Goal: Task Accomplishment & Management: Manage account settings

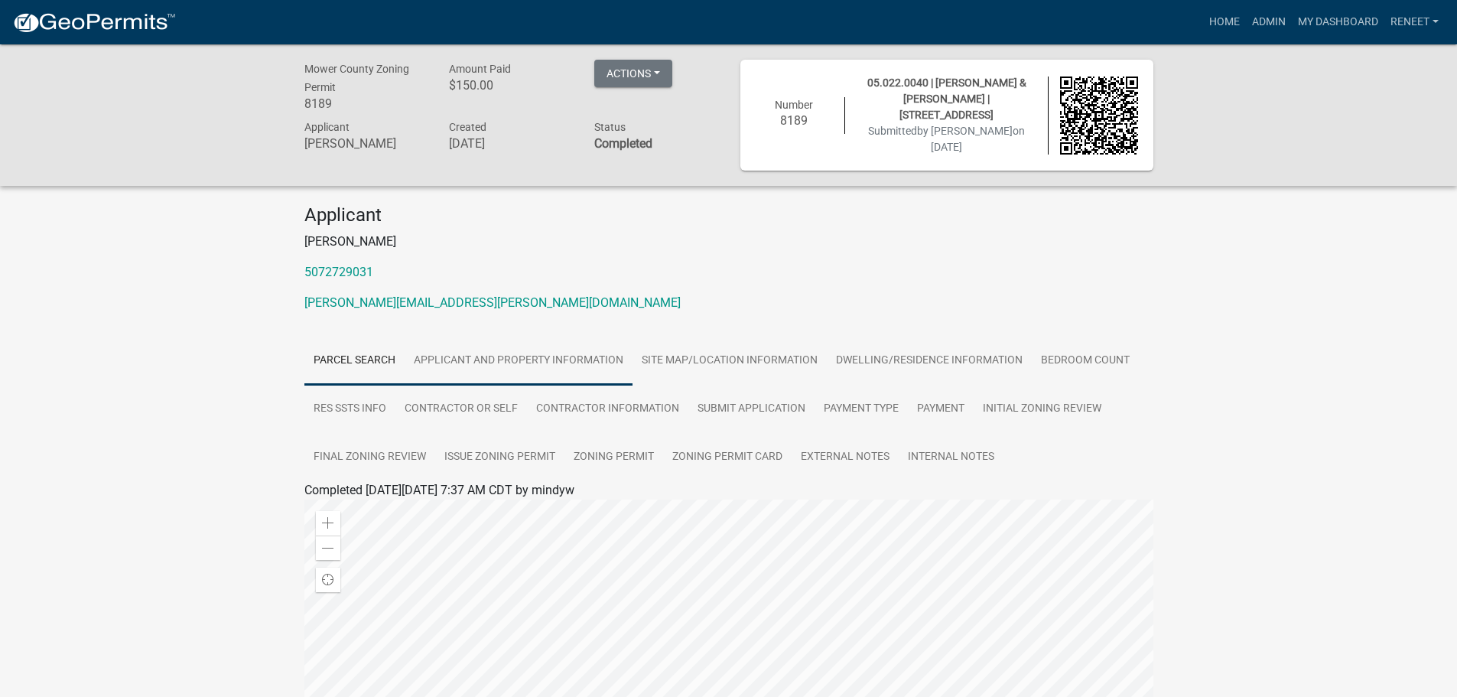
click at [561, 354] on link "Applicant and Property Information" at bounding box center [519, 361] width 228 height 49
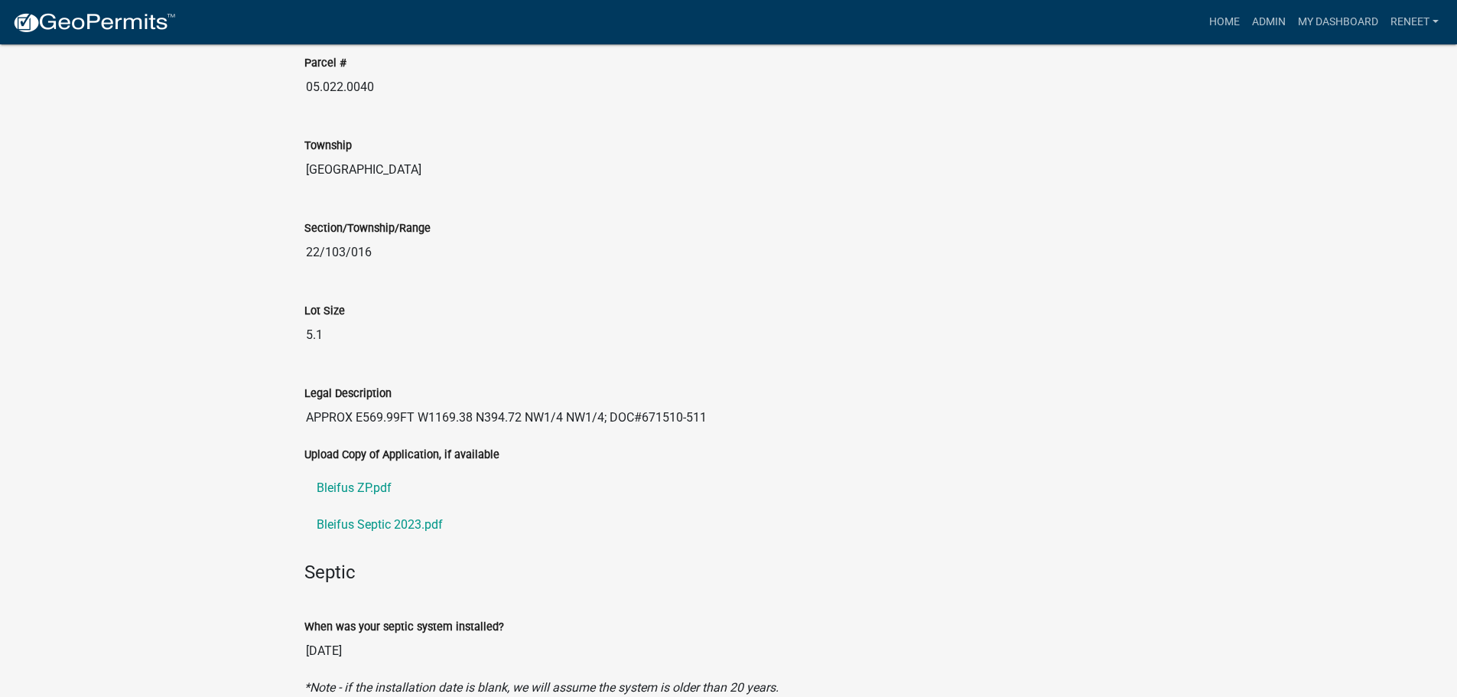
scroll to position [1835, 0]
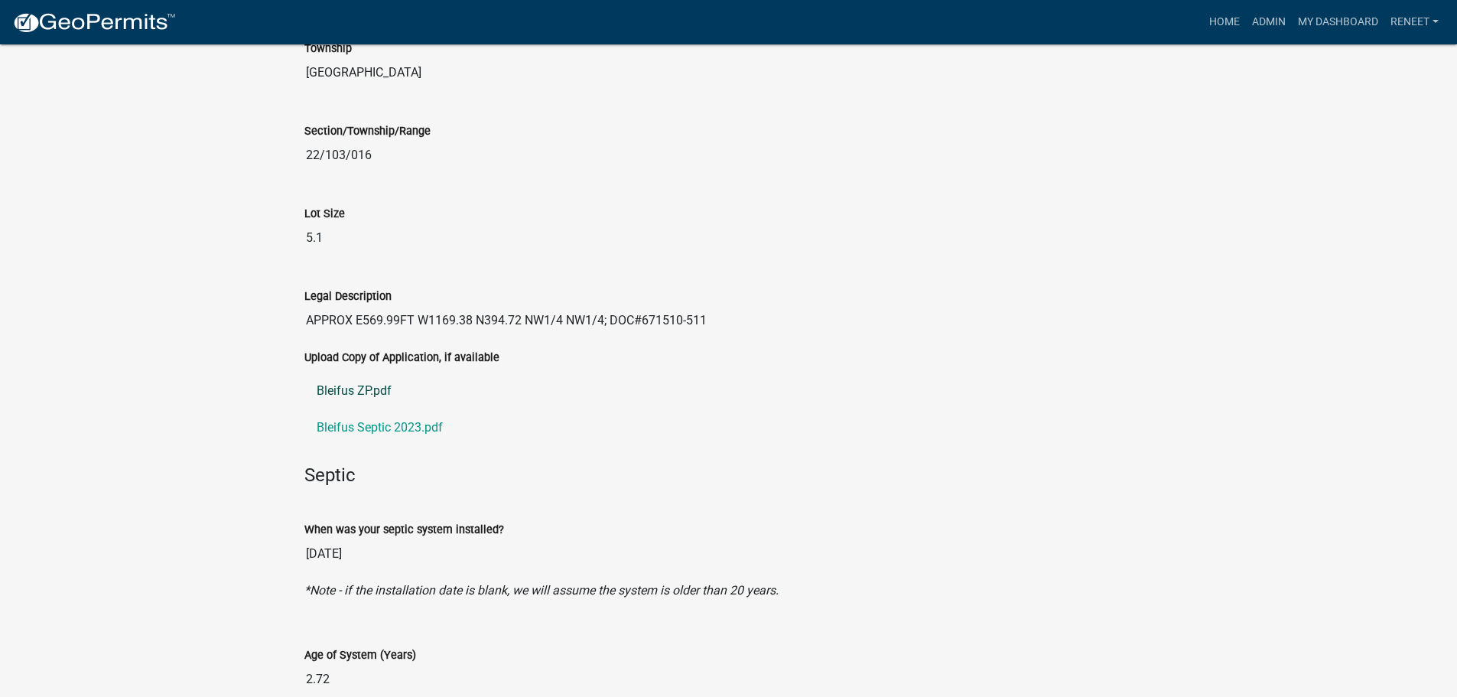
click at [363, 387] on link "Bleifus ZP.pdf" at bounding box center [728, 390] width 849 height 37
click at [395, 423] on link "Bleifus Septic 2023.pdf" at bounding box center [728, 427] width 849 height 37
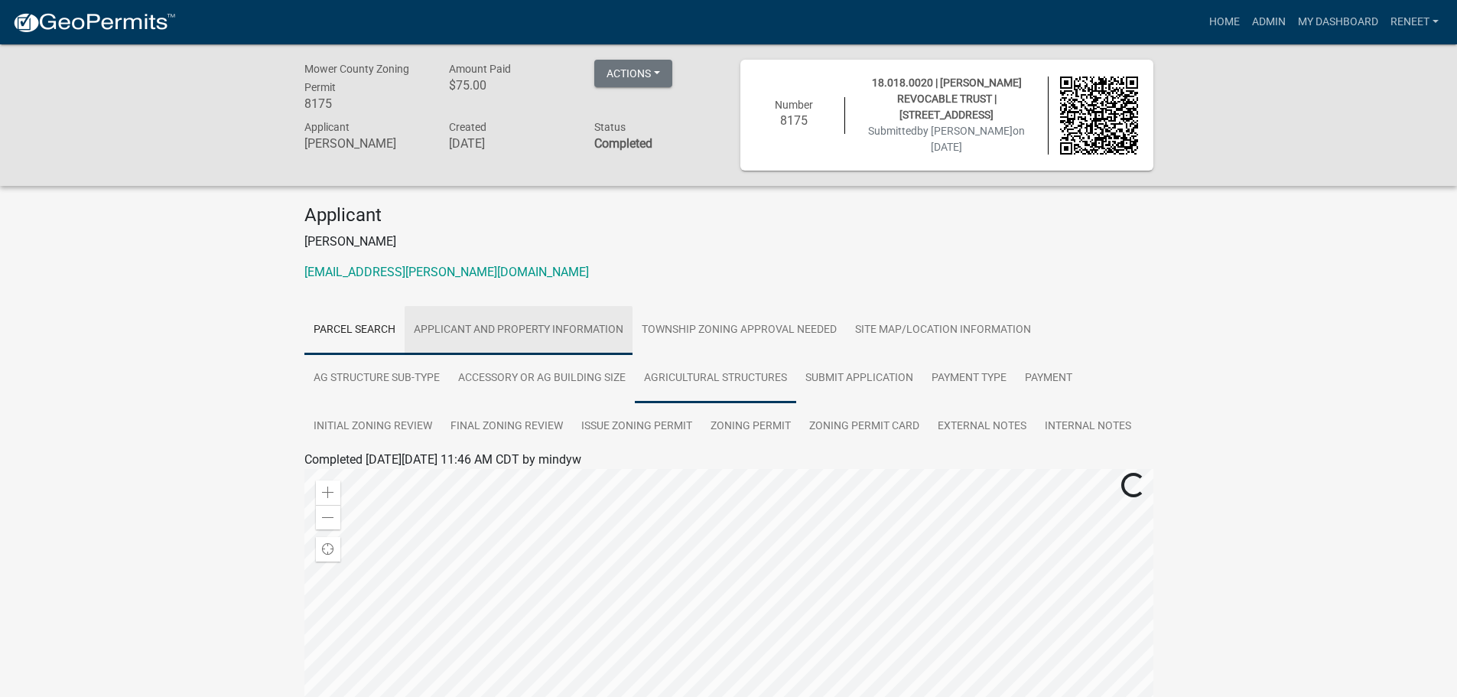
drag, startPoint x: 464, startPoint y: 329, endPoint x: 761, endPoint y: 358, distance: 298.2
click at [466, 329] on link "Applicant and Property Information" at bounding box center [519, 330] width 228 height 49
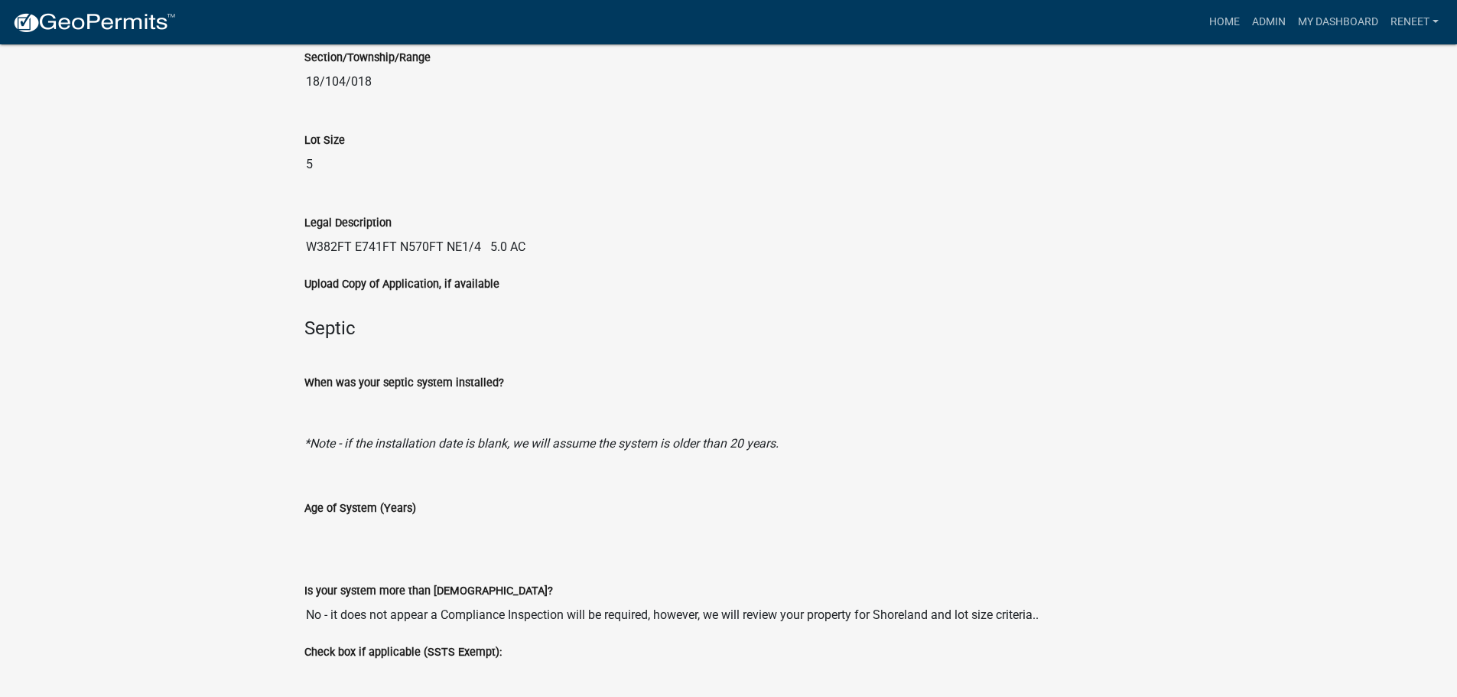
scroll to position [1919, 0]
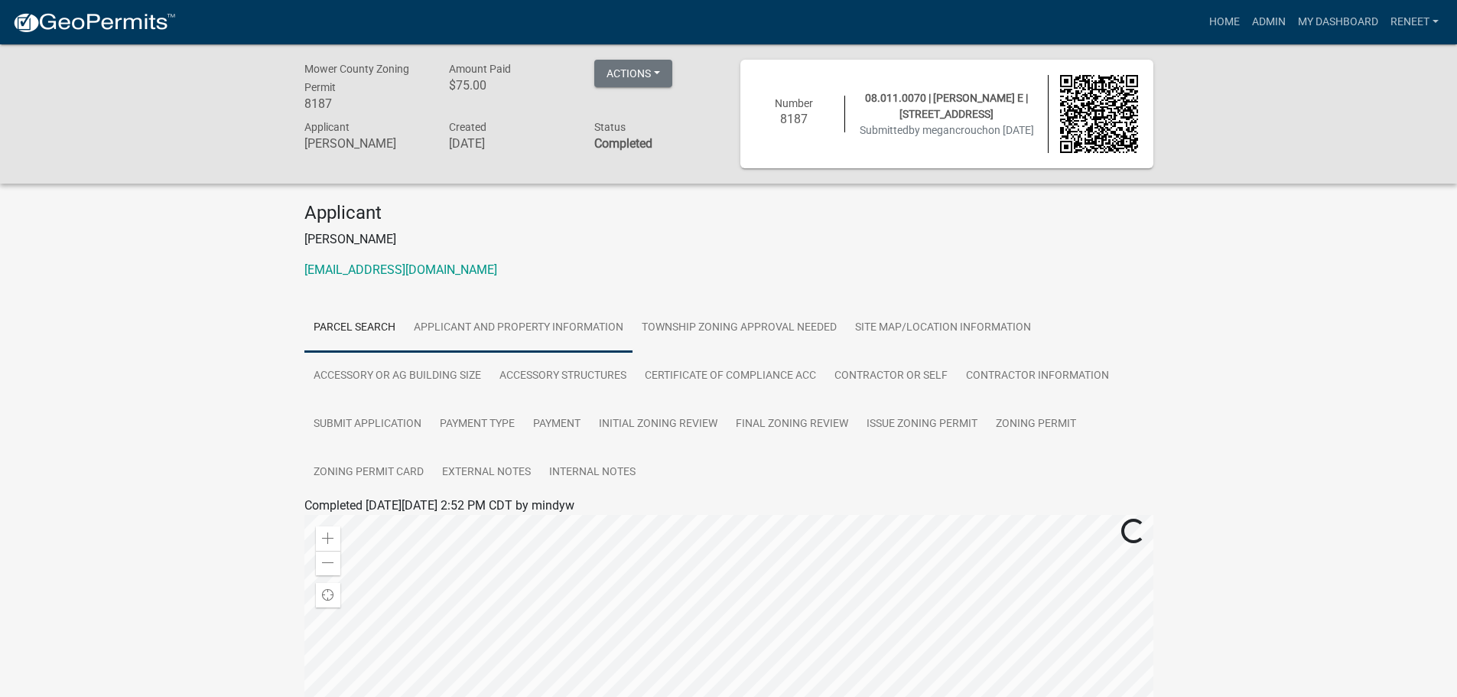
click at [499, 321] on link "Applicant and Property Information" at bounding box center [519, 328] width 228 height 49
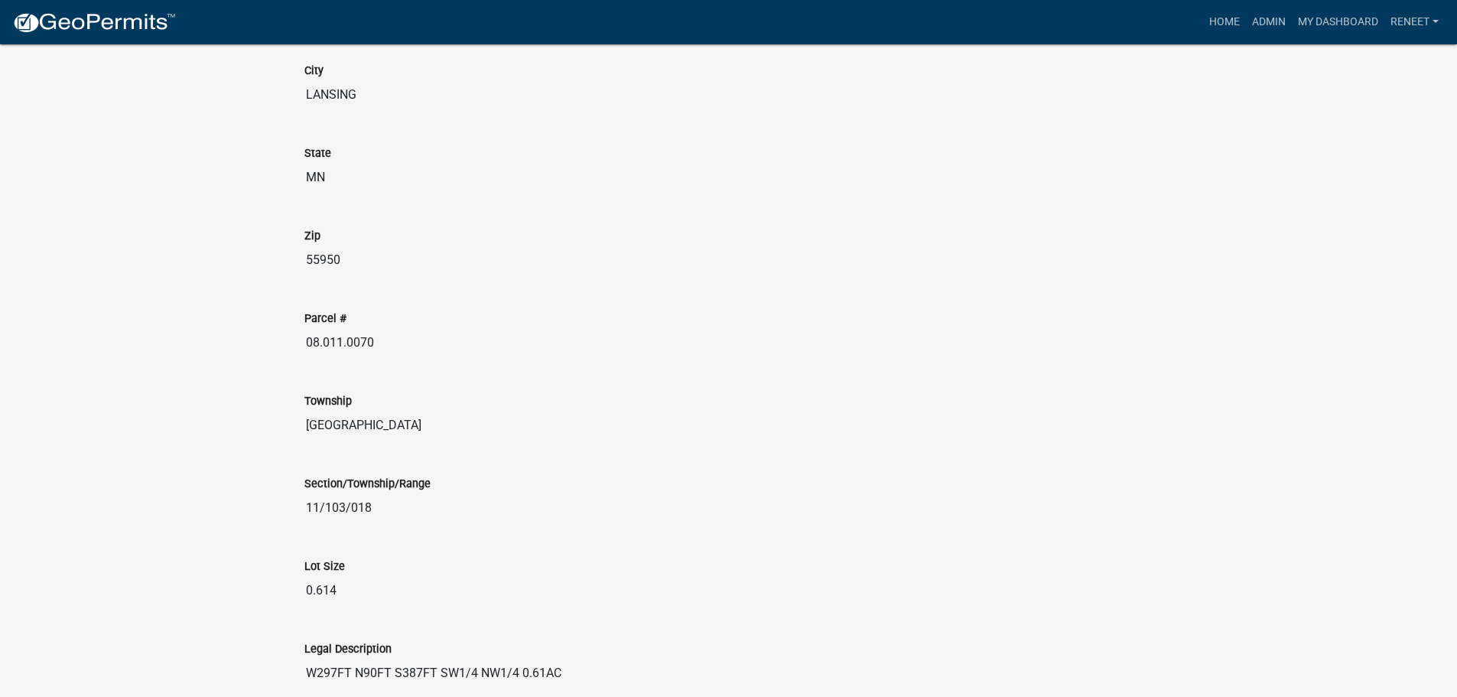
scroll to position [1835, 0]
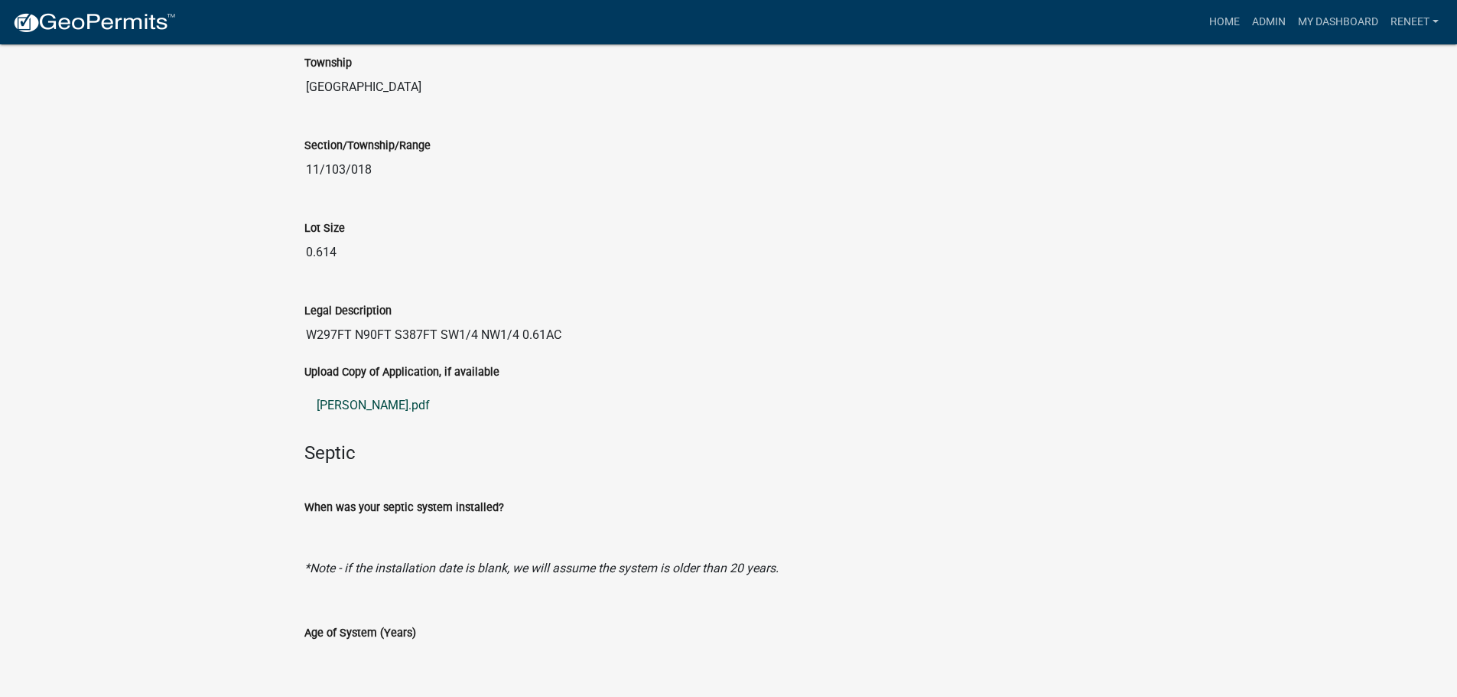
click at [360, 401] on link "Crouch ZP.pdf" at bounding box center [728, 405] width 849 height 37
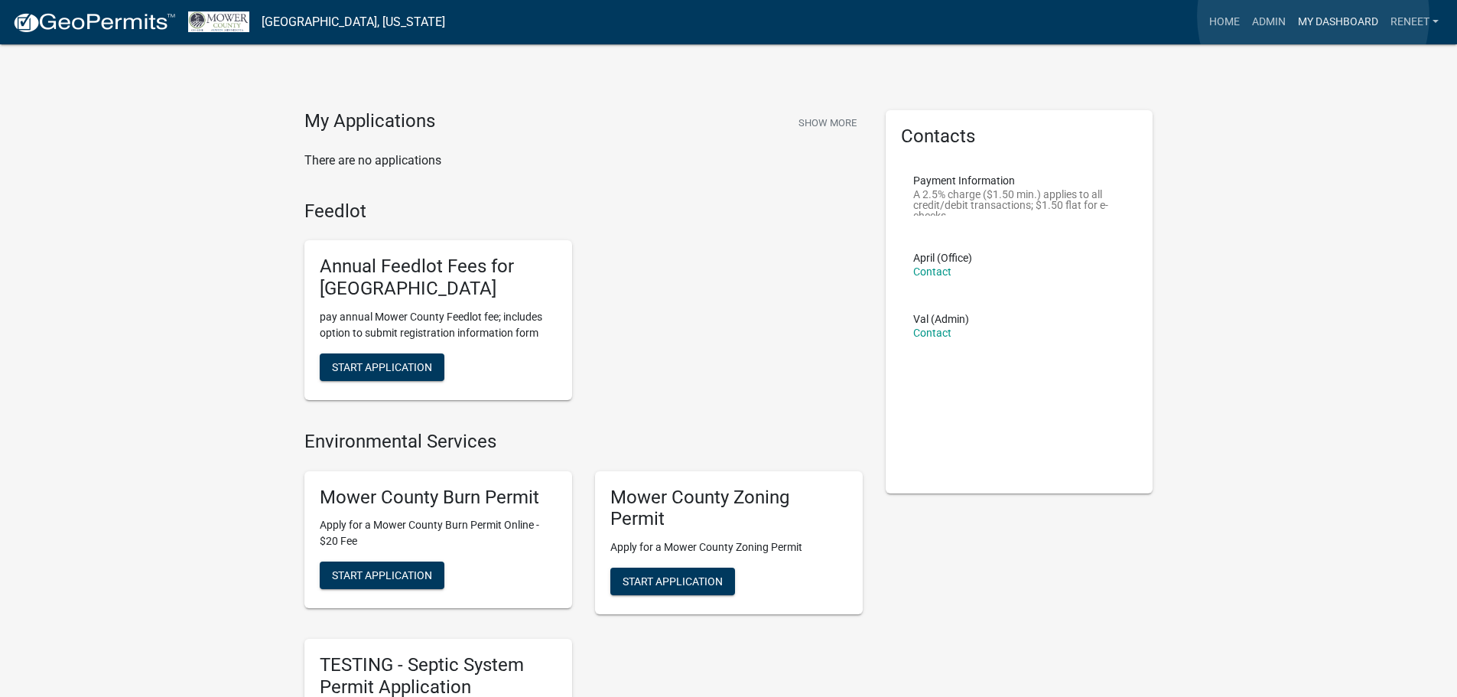
click at [1315, 16] on link "My Dashboard" at bounding box center [1338, 22] width 93 height 29
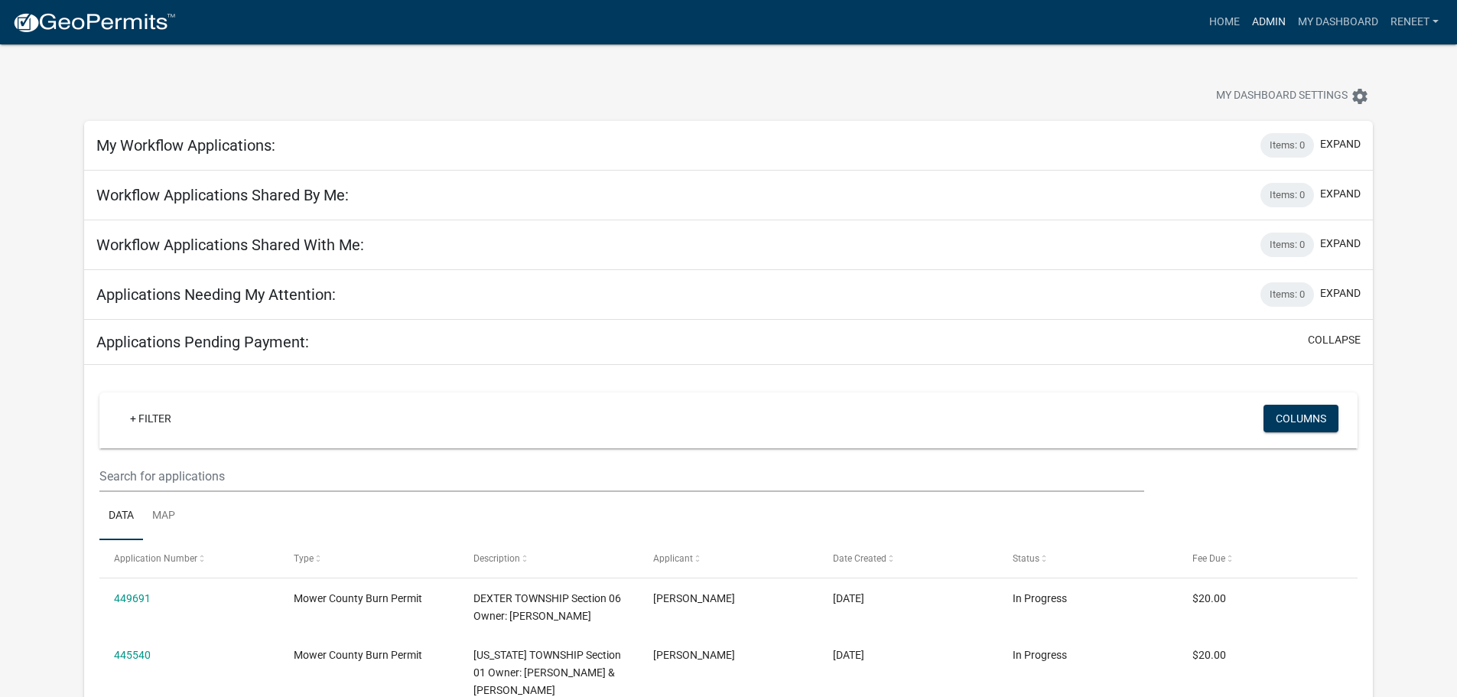
click at [1268, 18] on link "Admin" at bounding box center [1269, 22] width 46 height 29
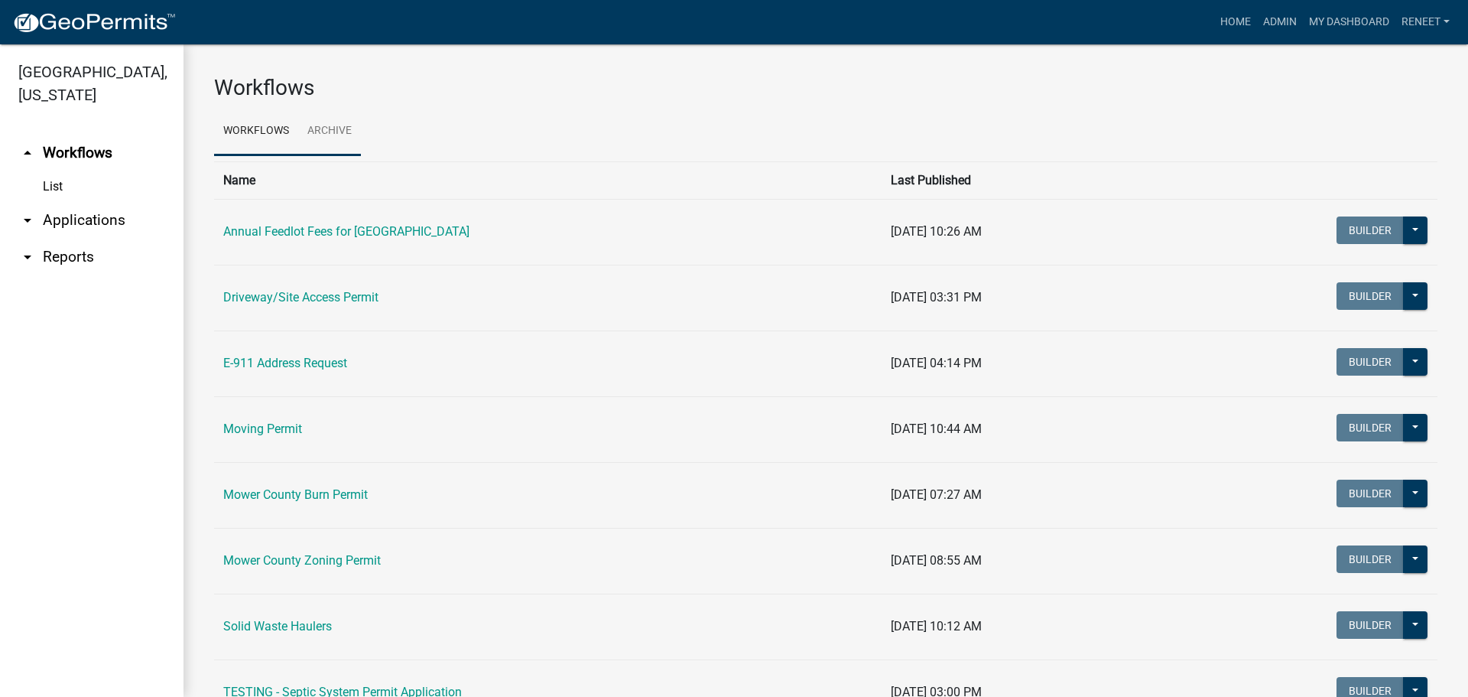
click at [334, 126] on link "Archive" at bounding box center [329, 131] width 63 height 49
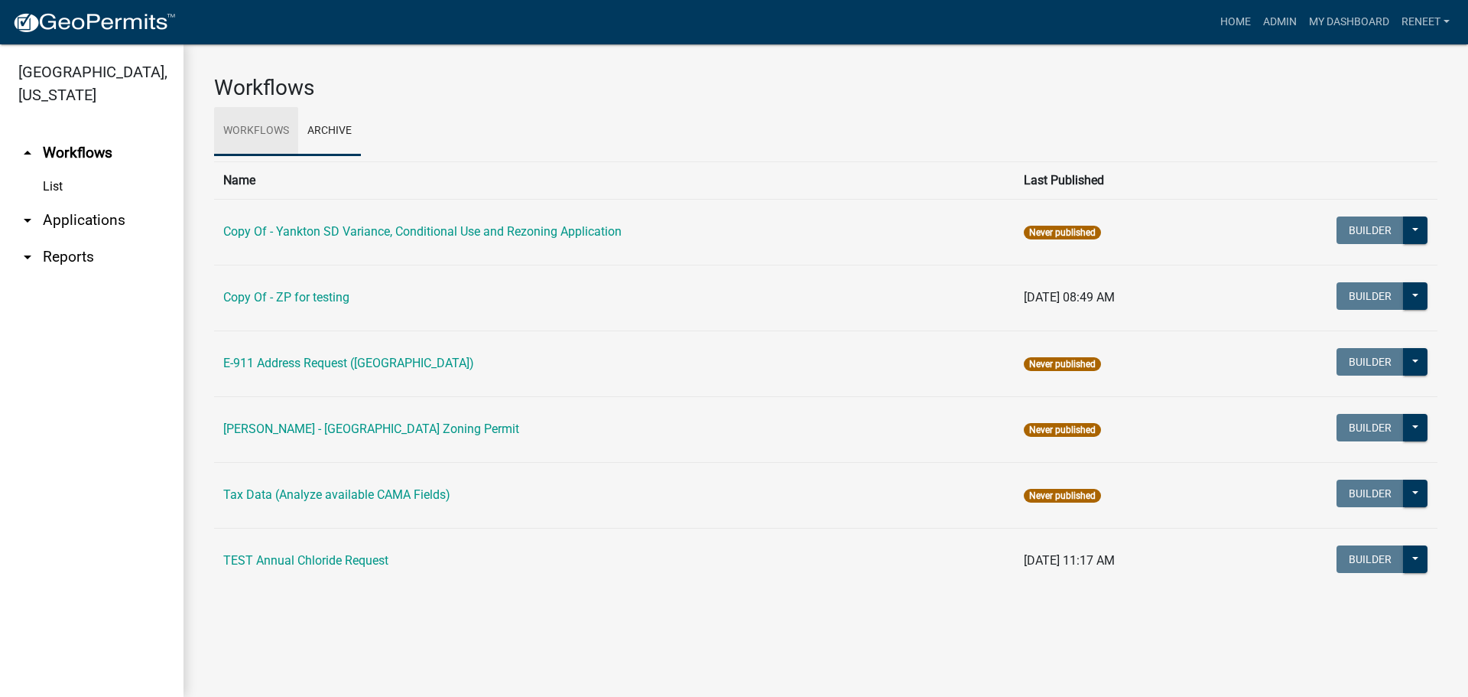
click at [257, 123] on link "Workflows" at bounding box center [256, 131] width 84 height 49
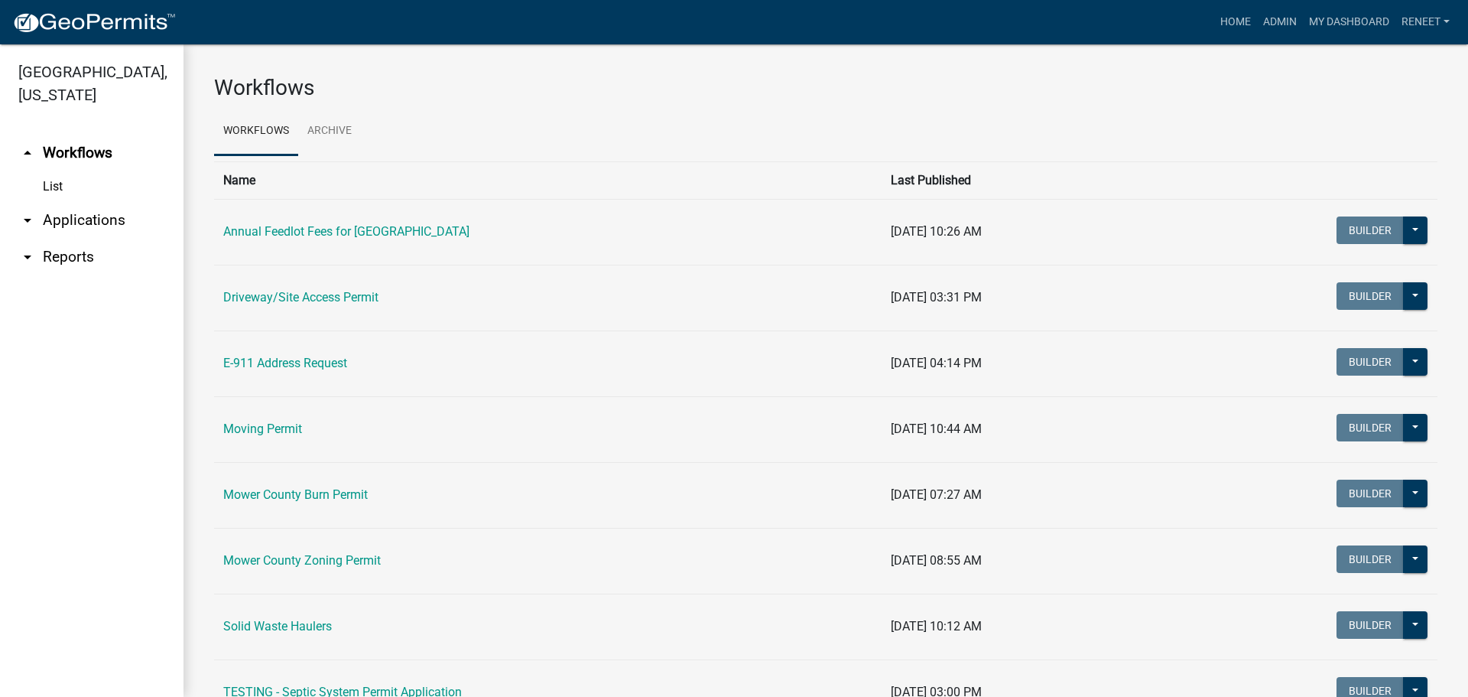
click at [24, 221] on icon "arrow_drop_down" at bounding box center [27, 220] width 18 height 18
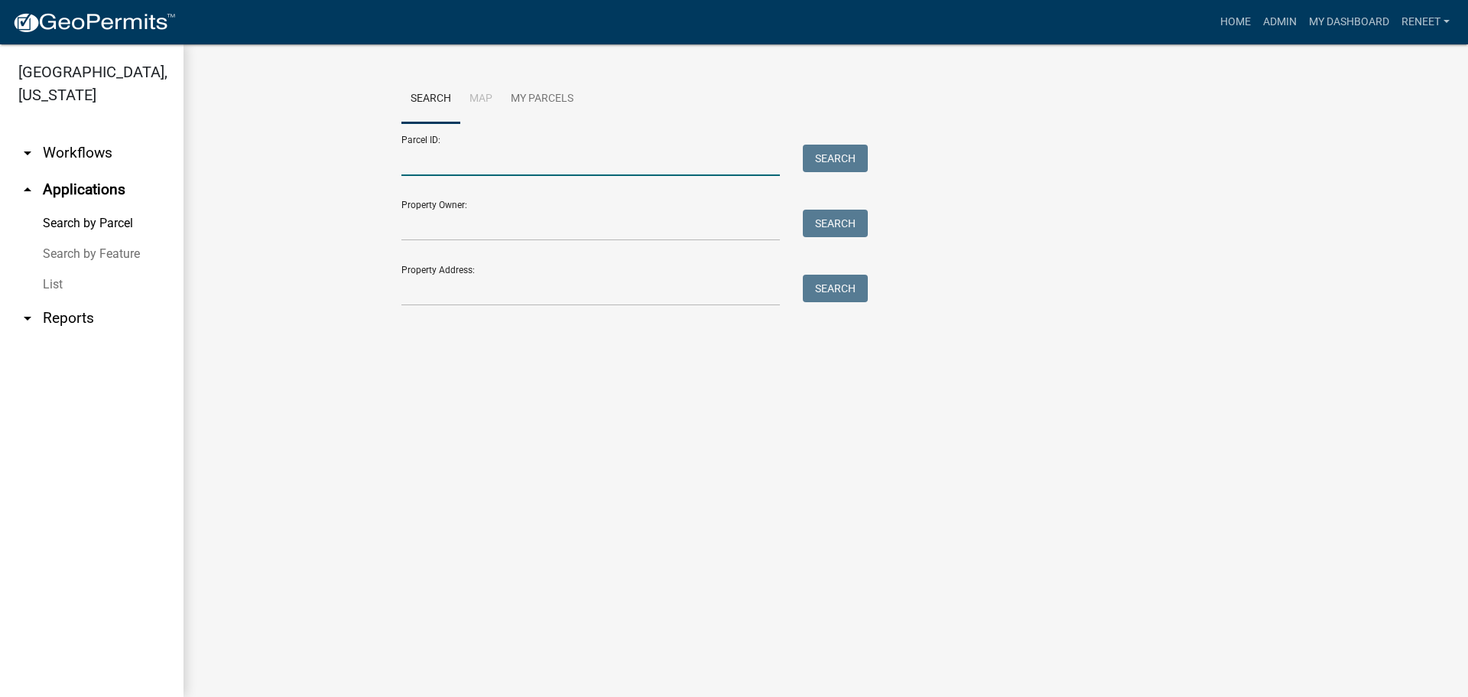
click at [471, 164] on input "Parcel ID:" at bounding box center [591, 160] width 379 height 31
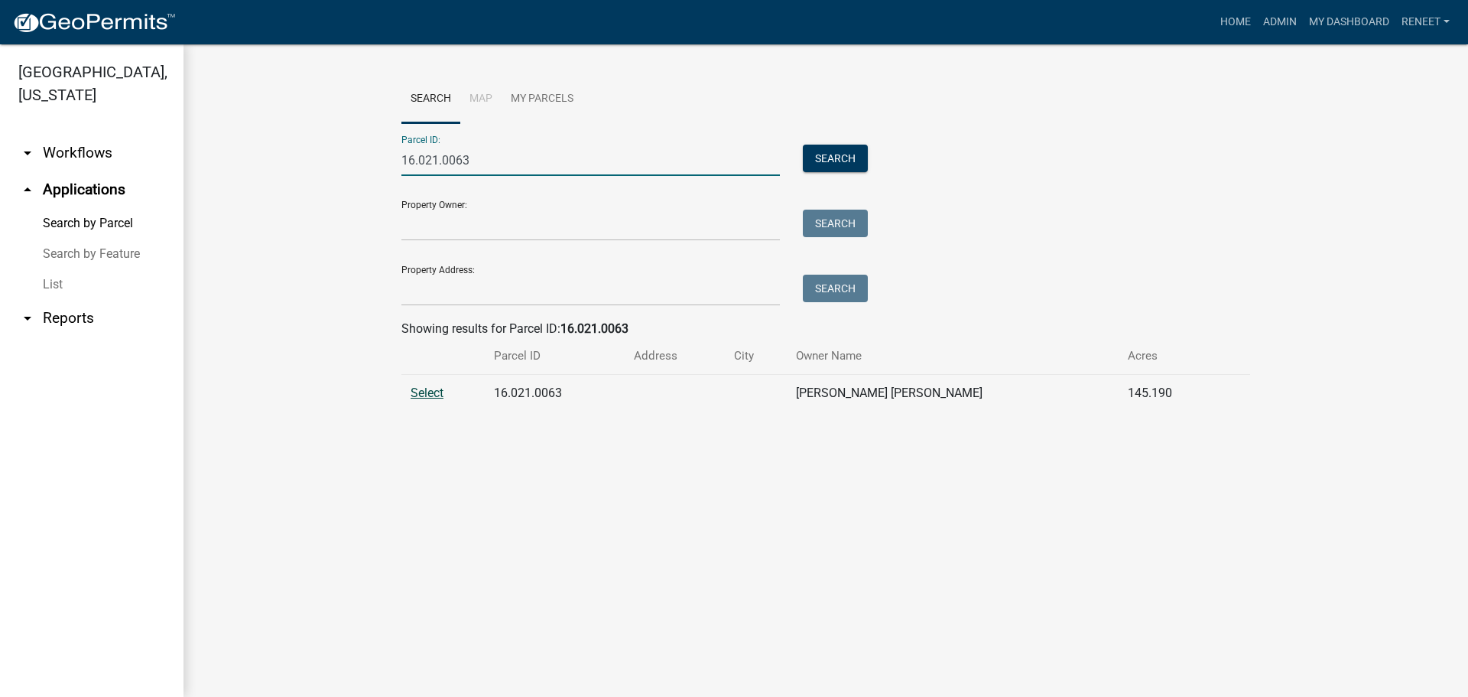
type input "16.021.0063"
click at [428, 389] on span "Select" at bounding box center [427, 392] width 33 height 15
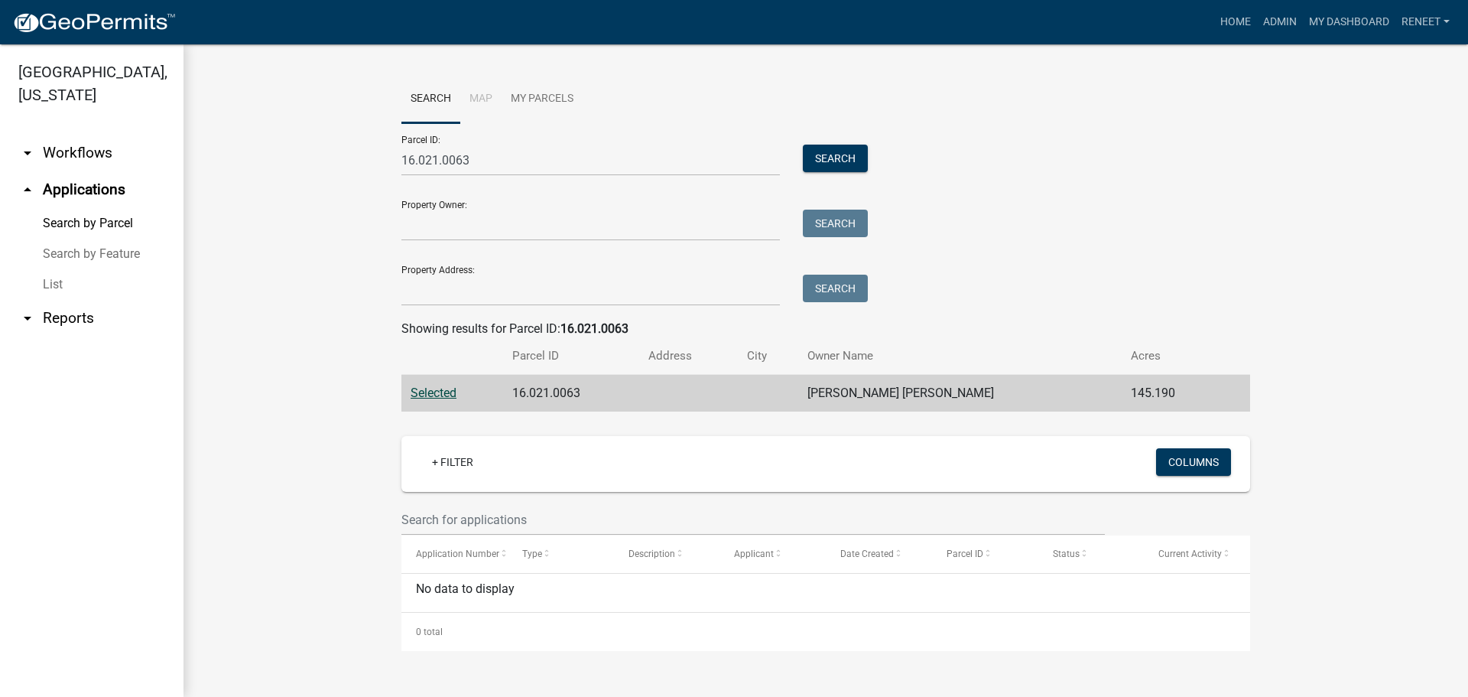
click at [429, 389] on span "Selected" at bounding box center [434, 392] width 46 height 15
click at [431, 388] on span "Selected" at bounding box center [434, 392] width 46 height 15
click at [23, 314] on icon "arrow_drop_down" at bounding box center [27, 318] width 18 height 18
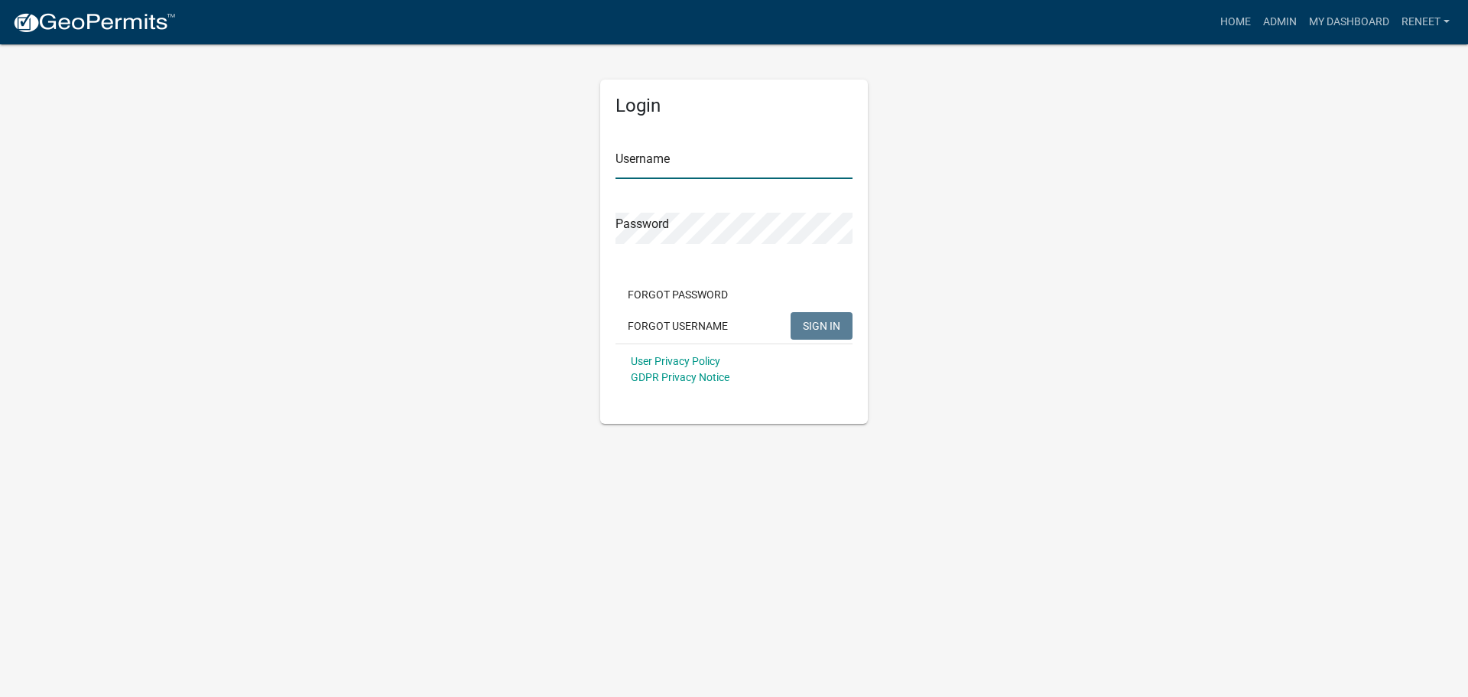
type input "reneet"
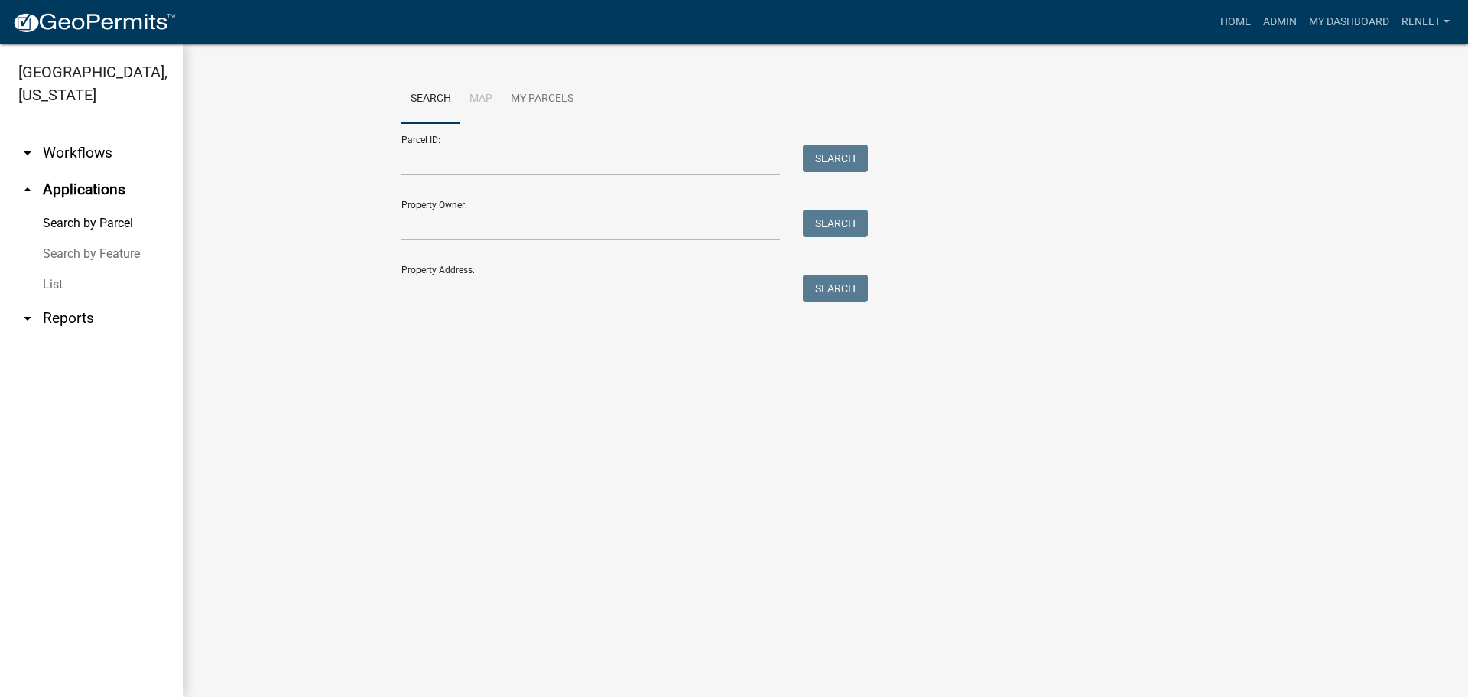
click at [58, 283] on link "List" at bounding box center [92, 284] width 184 height 31
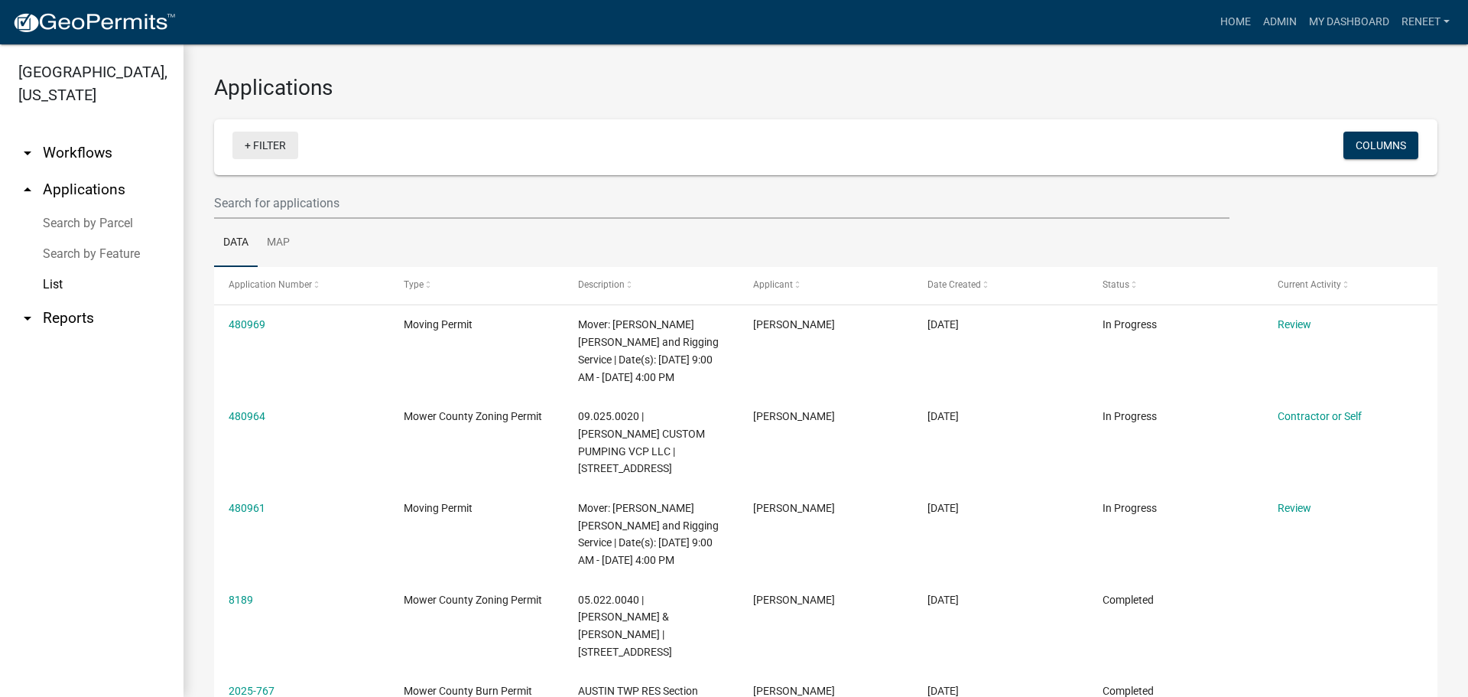
click at [261, 145] on link "+ Filter" at bounding box center [265, 146] width 66 height 28
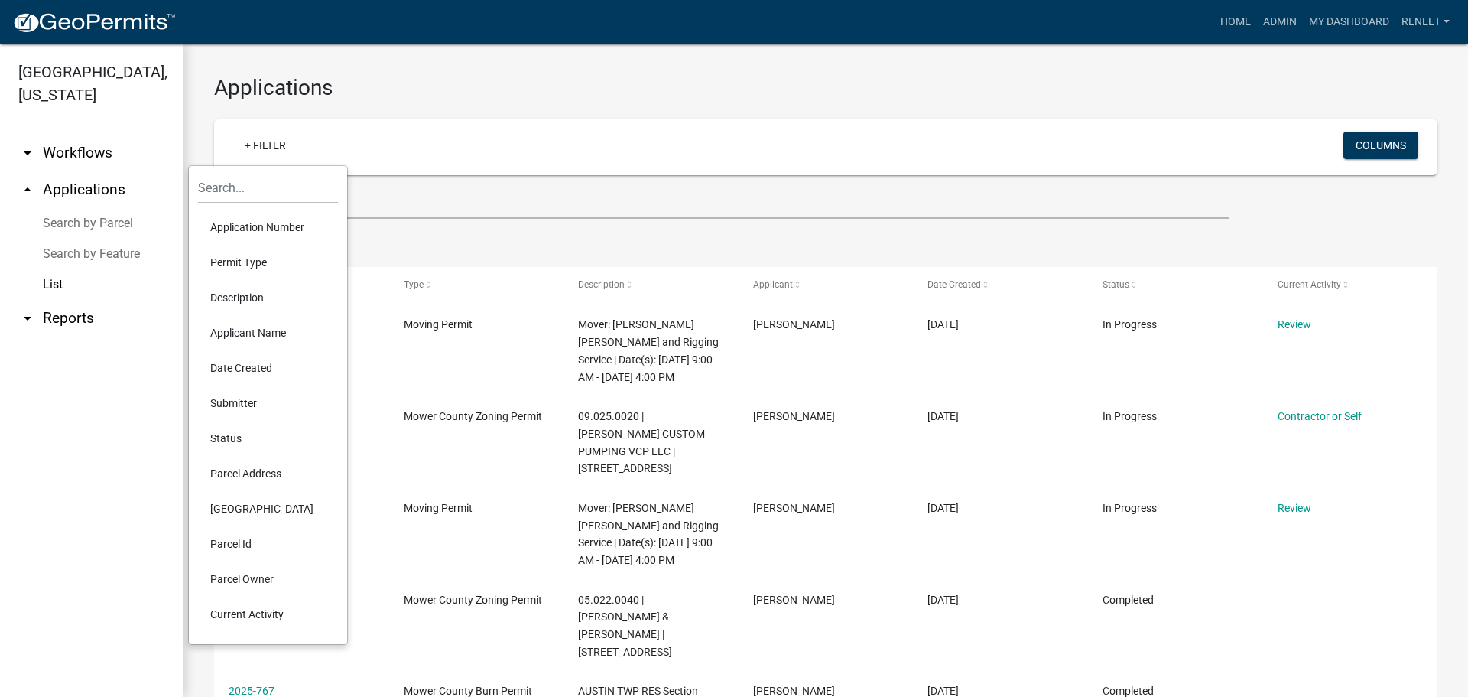
click at [247, 255] on li "Permit Type" at bounding box center [268, 262] width 140 height 35
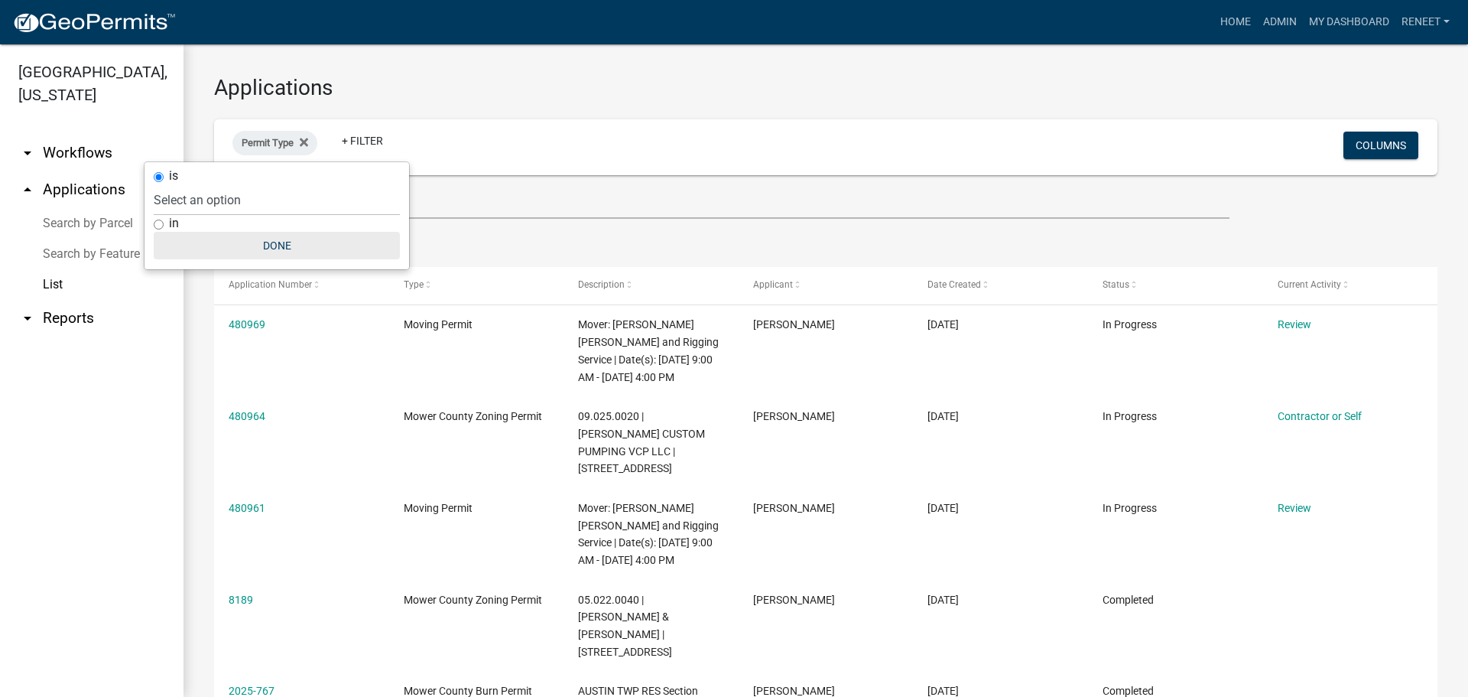
click at [246, 254] on button "Done" at bounding box center [277, 246] width 246 height 28
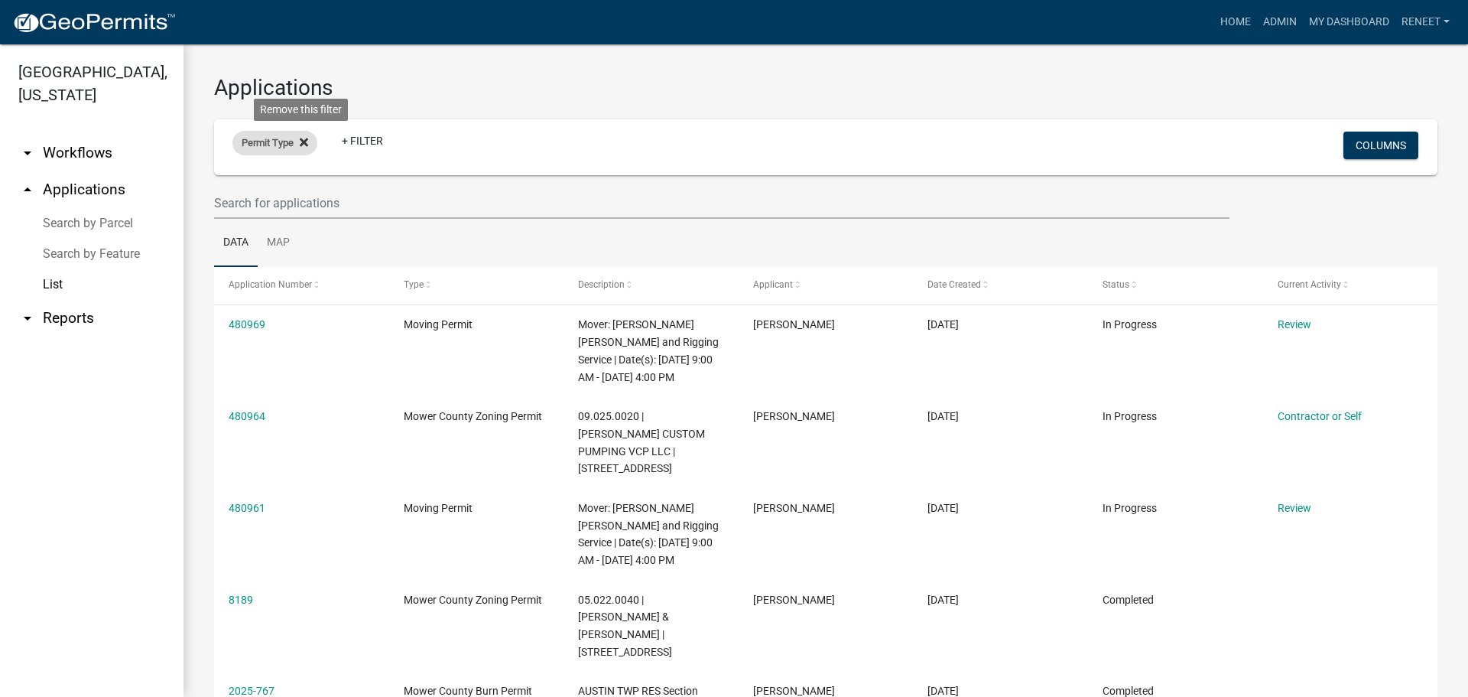
click at [301, 144] on icon at bounding box center [304, 142] width 8 height 12
click at [277, 143] on link "+ Filter" at bounding box center [265, 146] width 66 height 28
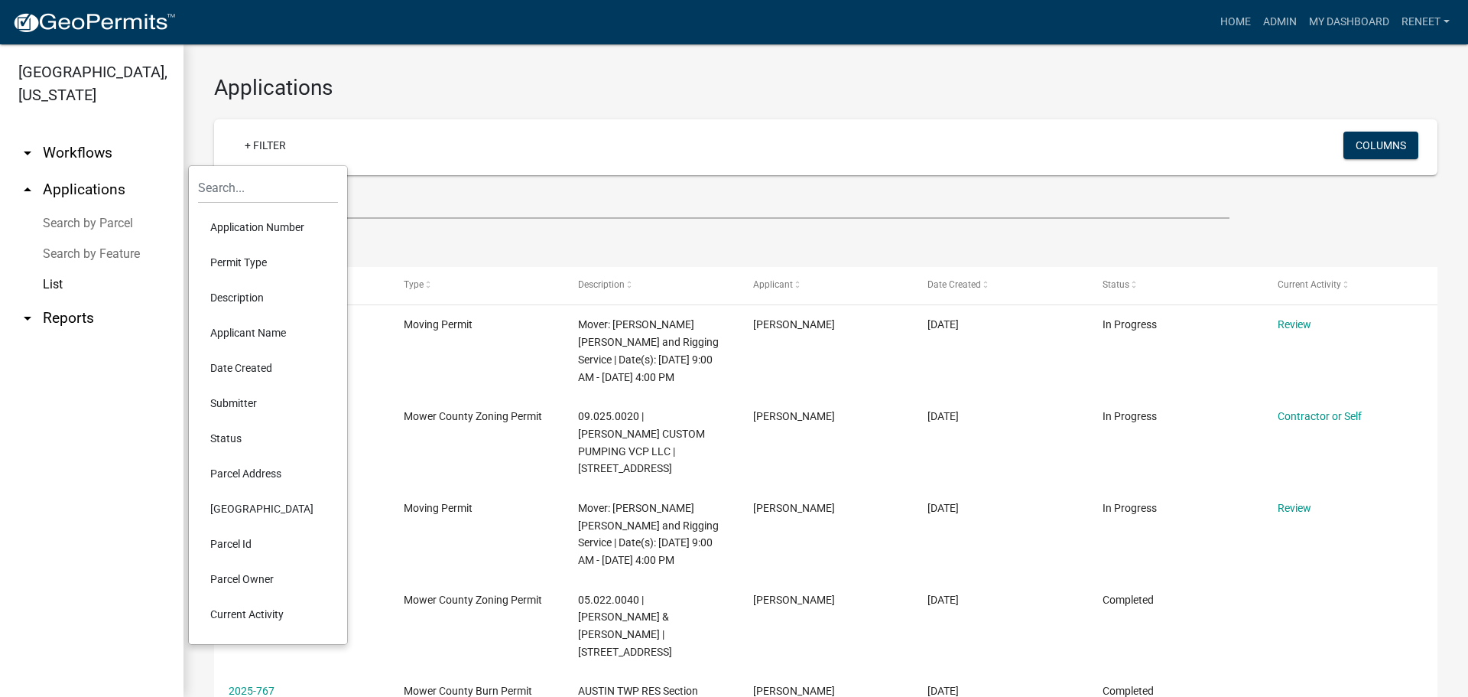
click at [242, 526] on li "Parcel Id" at bounding box center [268, 543] width 140 height 35
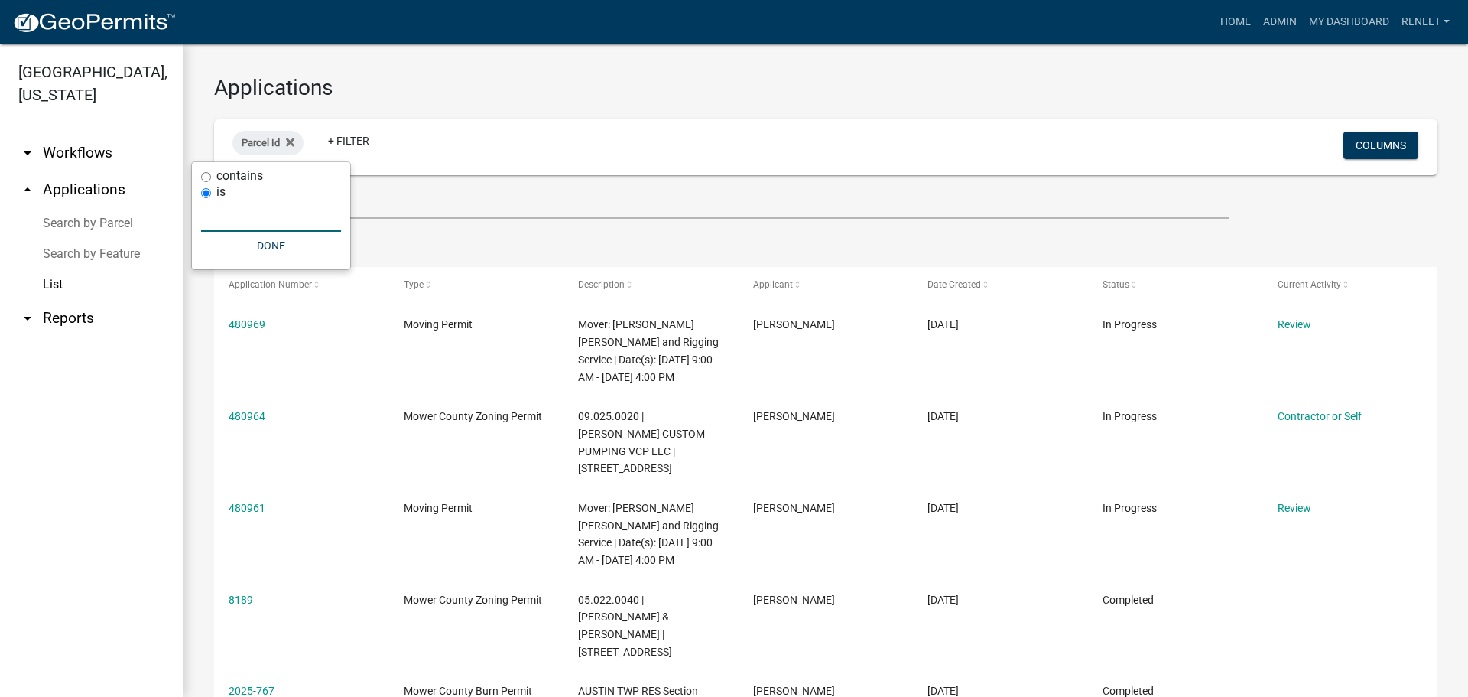
click at [241, 221] on input "text" at bounding box center [271, 215] width 140 height 31
type input "16.021.0063"
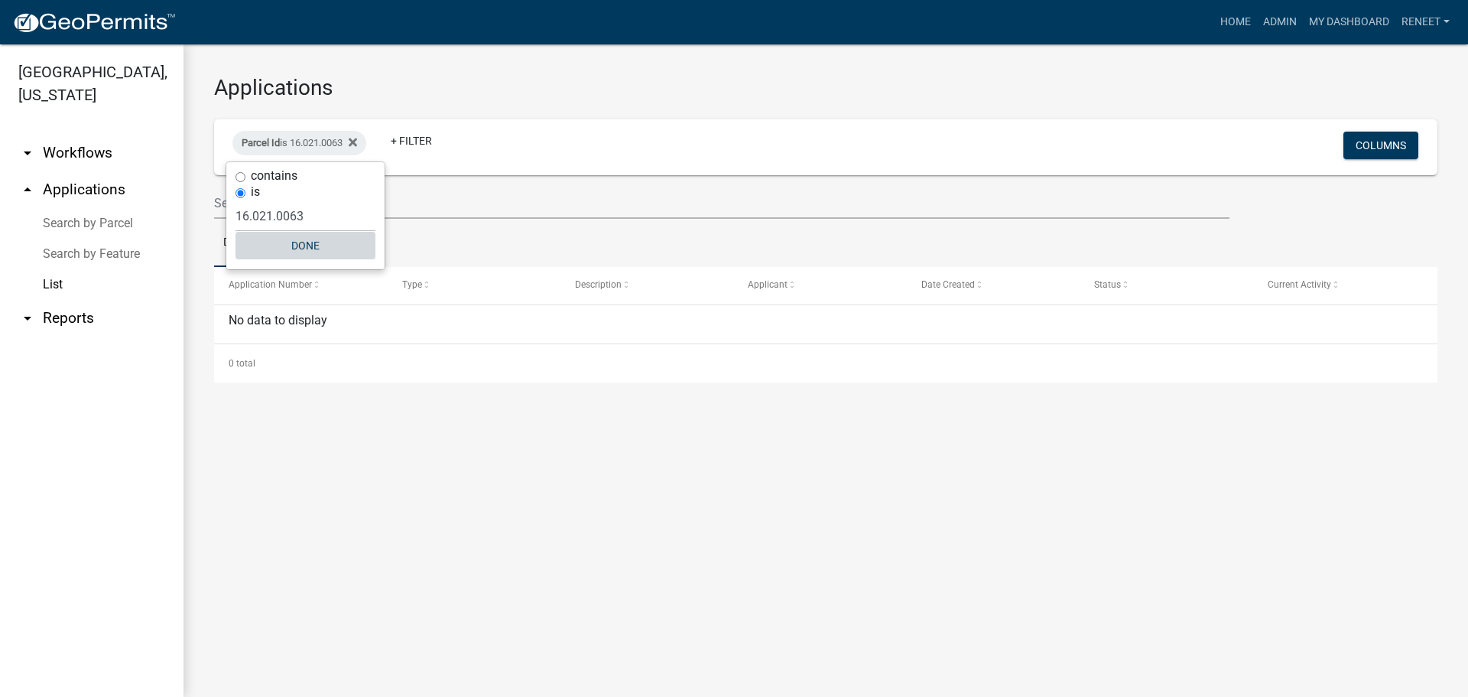
click at [307, 244] on button "Done" at bounding box center [306, 246] width 140 height 28
click at [279, 237] on link "Map" at bounding box center [278, 243] width 41 height 49
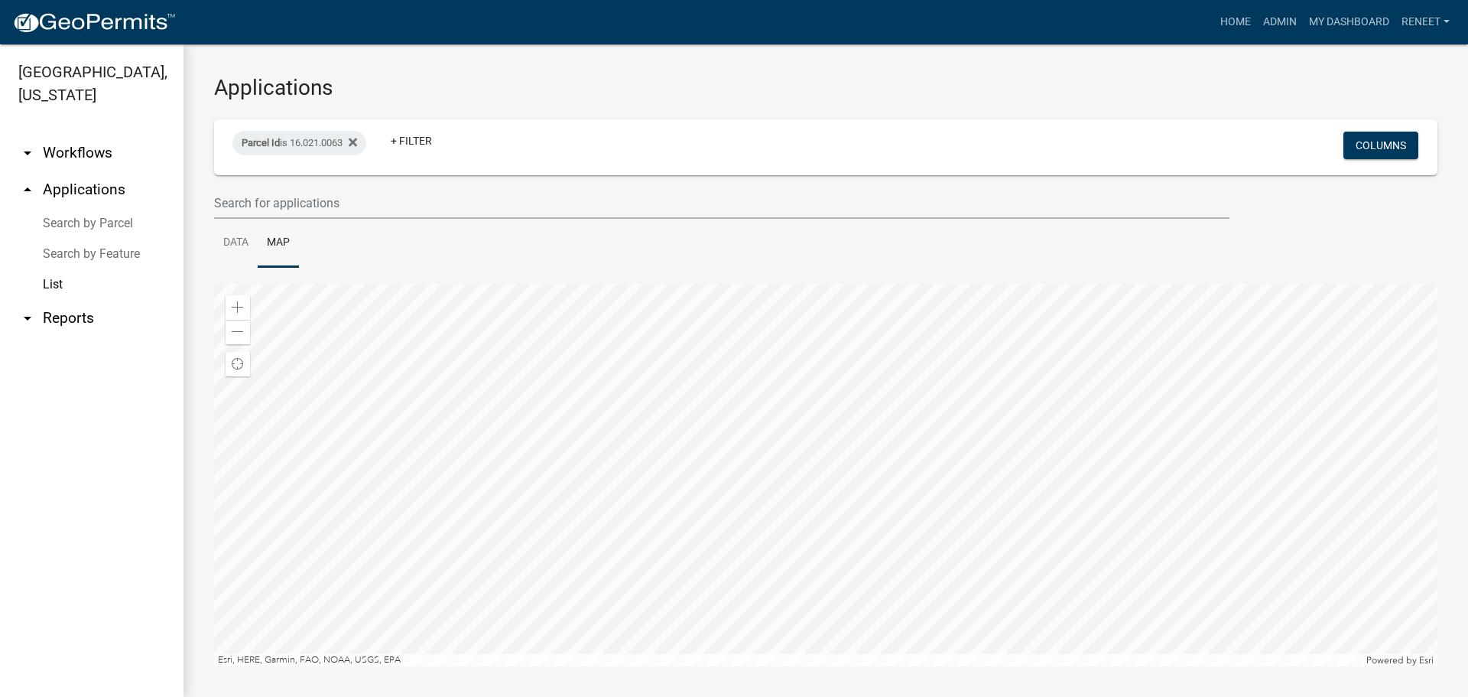
click at [51, 279] on link "List" at bounding box center [92, 284] width 184 height 31
click at [63, 16] on img at bounding box center [94, 22] width 164 height 23
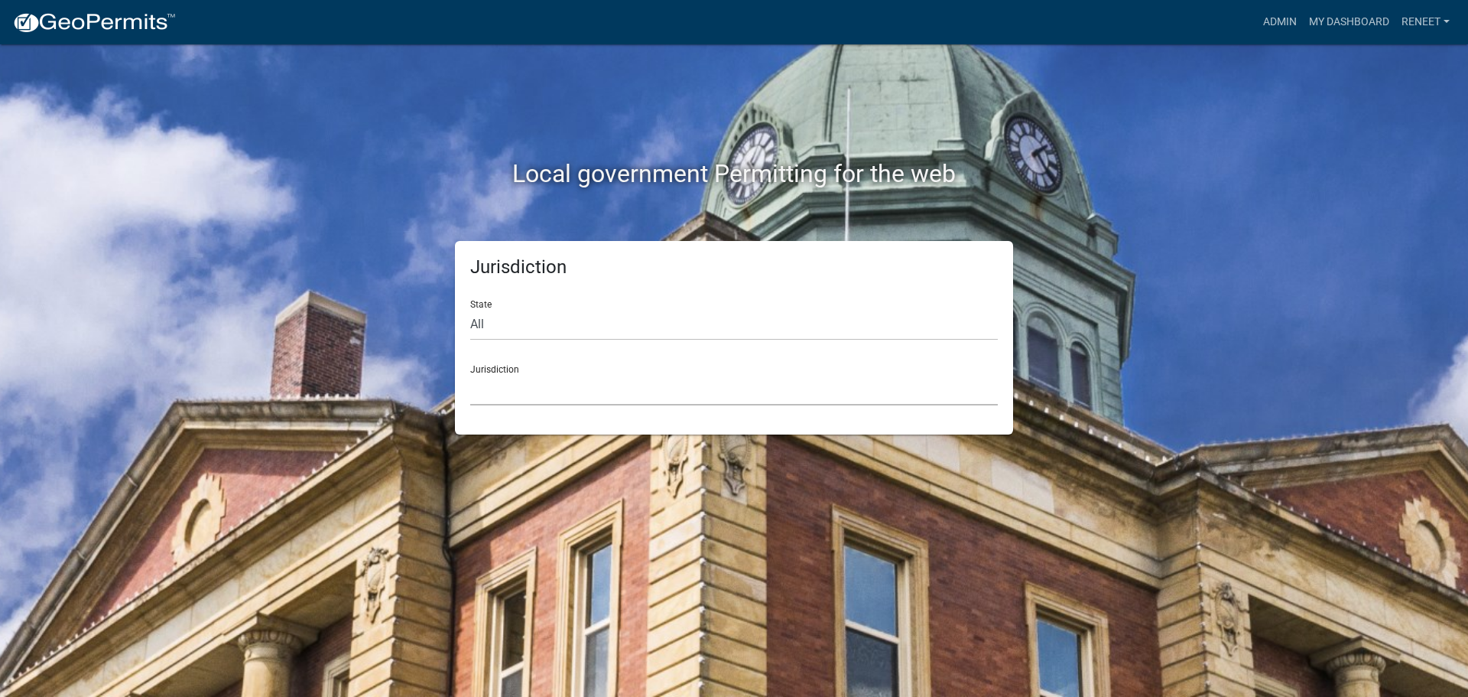
click at [535, 385] on select "[GEOGRAPHIC_DATA], [US_STATE] [GEOGRAPHIC_DATA], [US_STATE][PERSON_NAME][GEOGRA…" at bounding box center [734, 389] width 528 height 31
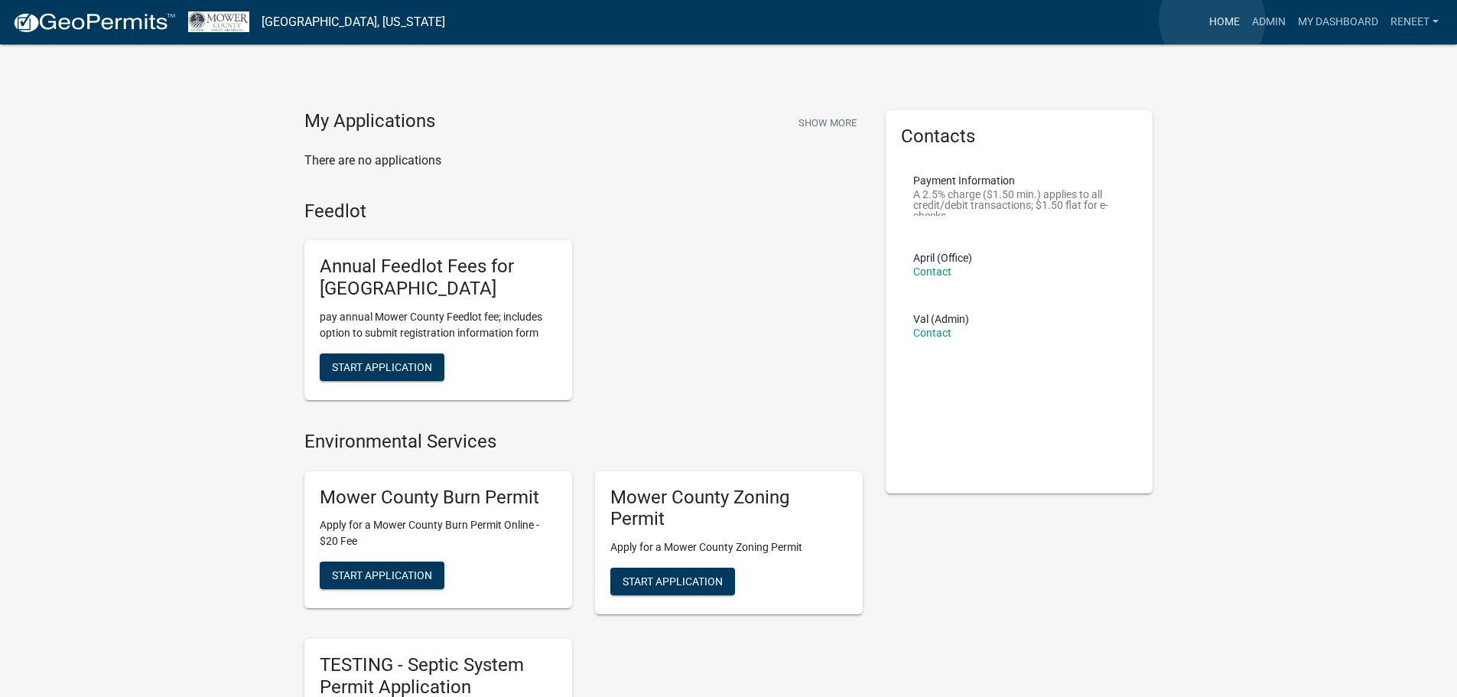
click at [1212, 20] on link "Home" at bounding box center [1224, 22] width 43 height 29
click at [1263, 19] on link "Admin" at bounding box center [1269, 22] width 46 height 29
